Goal: Navigation & Orientation: Understand site structure

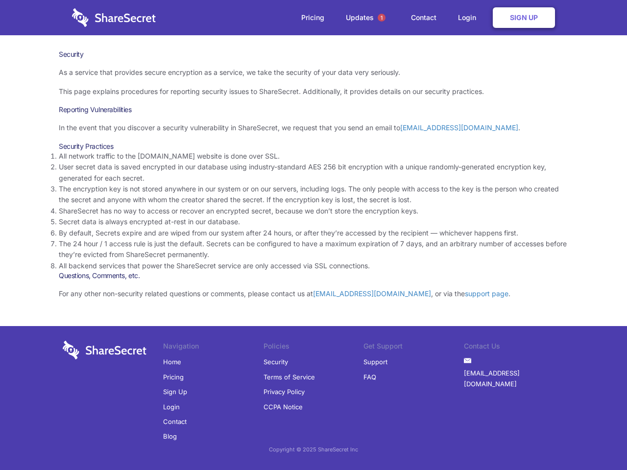
click at [314, 235] on li "By default, Secrets expire and are wiped from our system after 24 hours, or aft…" at bounding box center [314, 233] width 510 height 11
click at [382, 18] on span "1" at bounding box center [382, 18] width 8 height 8
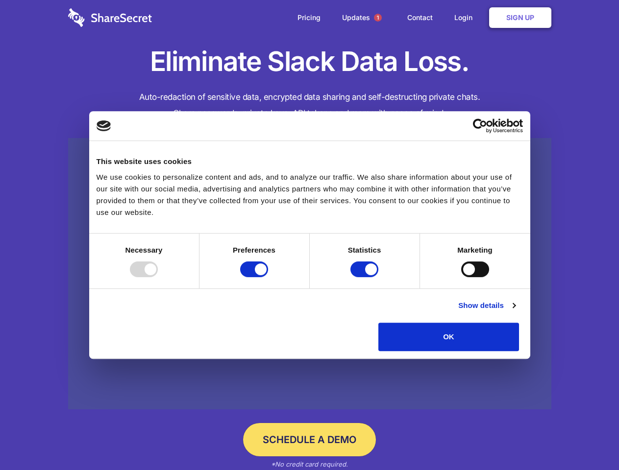
click at [158, 277] on div at bounding box center [144, 270] width 28 height 16
click at [268, 277] on input "Preferences" at bounding box center [254, 270] width 28 height 16
checkbox input "false"
click at [366, 277] on input "Statistics" at bounding box center [364, 270] width 28 height 16
checkbox input "false"
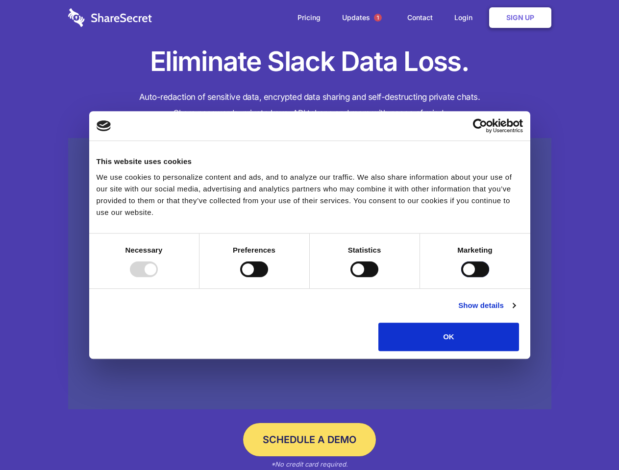
click at [461, 277] on input "Marketing" at bounding box center [475, 270] width 28 height 16
checkbox input "true"
click at [515, 312] on link "Show details" at bounding box center [486, 306] width 57 height 12
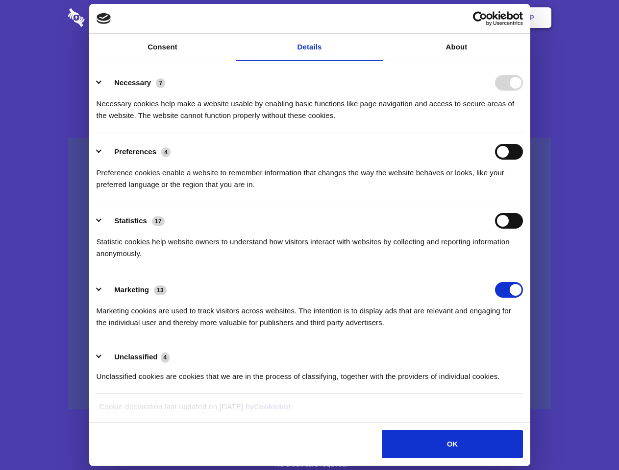
click at [523, 133] on li "Necessary 7 Necessary cookies help make a website usable by enabling basic func…" at bounding box center [310, 98] width 426 height 69
click at [377, 18] on span "1" at bounding box center [378, 18] width 8 height 8
